Goal: Task Accomplishment & Management: Use online tool/utility

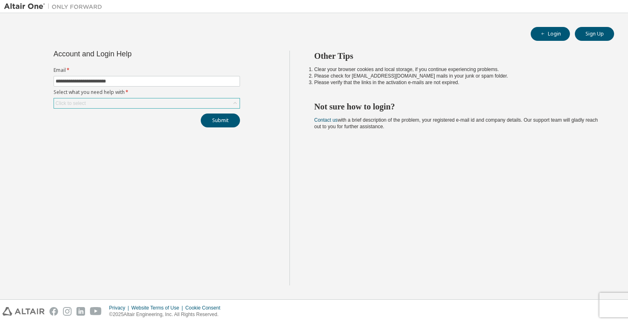
type input "**********"
click at [90, 106] on div "Click to select" at bounding box center [147, 104] width 186 height 10
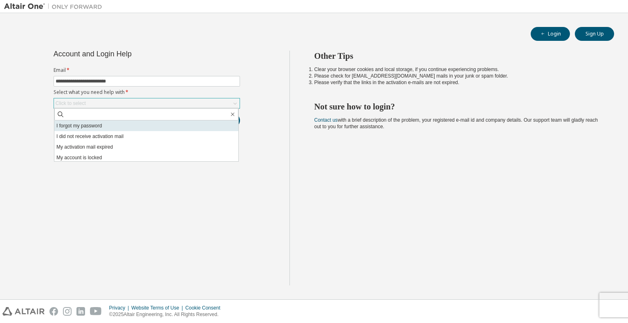
click at [93, 128] on li "I forgot my password" at bounding box center [146, 126] width 184 height 11
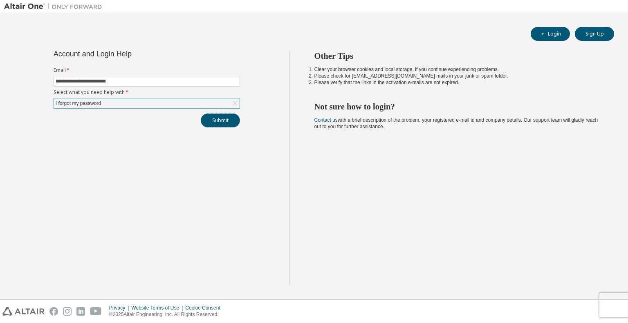
click at [224, 122] on button "Submit" at bounding box center [220, 121] width 39 height 14
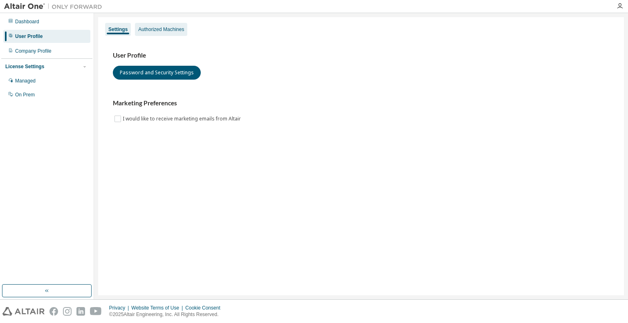
click at [174, 28] on div "Authorized Machines" at bounding box center [161, 29] width 46 height 7
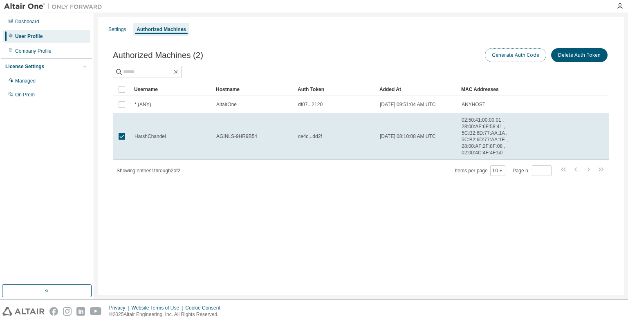
click at [513, 56] on button "Generate Auth Code" at bounding box center [515, 55] width 61 height 14
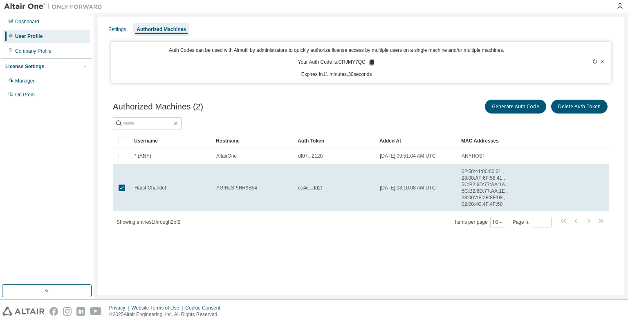
click at [215, 186] on td "AGINLS-9HR9B54" at bounding box center [254, 188] width 82 height 47
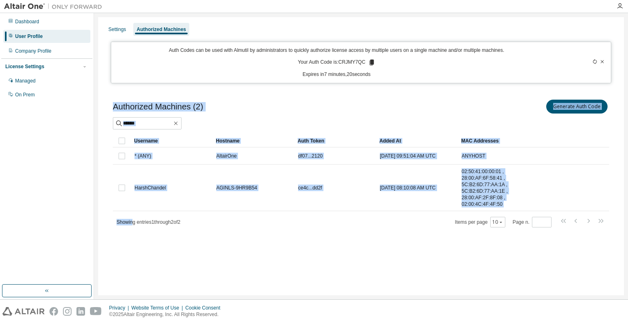
click at [131, 227] on div "Authorized Machines (2) Generate Auth Code Clear Load Save Save As Field Operat…" at bounding box center [361, 168] width 516 height 161
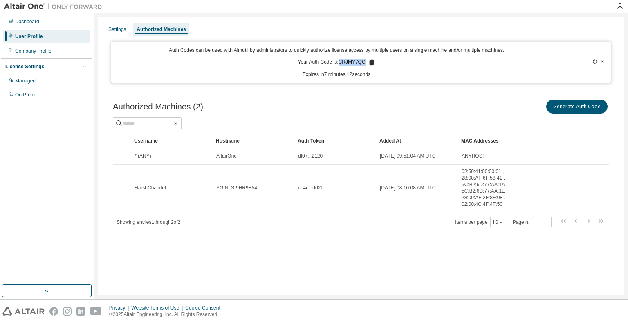
drag, startPoint x: 340, startPoint y: 60, endPoint x: 363, endPoint y: 61, distance: 23.3
click at [363, 61] on p "Your Auth Code is: CRJMY7QC" at bounding box center [336, 62] width 77 height 7
copy p "CRJMY7QC"
click at [406, 268] on div "Settings Authorized Machines Auth Codes can be used with Almutil by administrat…" at bounding box center [361, 156] width 526 height 278
